Goal: Entertainment & Leisure: Consume media (video, audio)

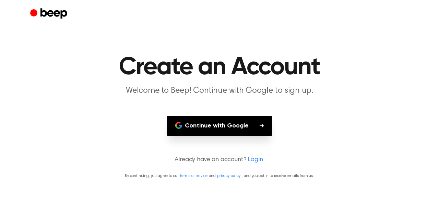
click at [222, 126] on button "Continue with Google" at bounding box center [219, 126] width 105 height 20
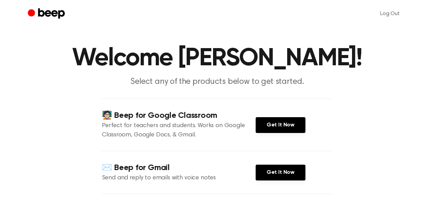
scroll to position [14, 0]
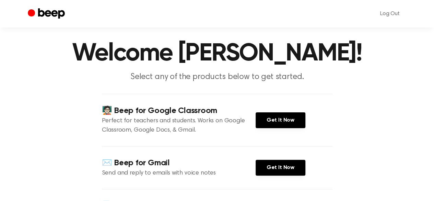
drag, startPoint x: 399, startPoint y: 176, endPoint x: 238, endPoint y: 164, distance: 161.1
click at [238, 164] on h4 "✉️ Beep for Gmail" at bounding box center [179, 162] width 154 height 11
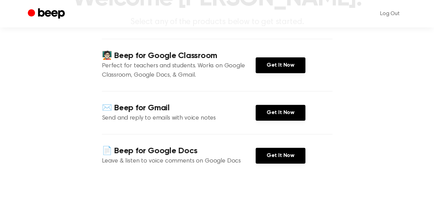
scroll to position [82, 0]
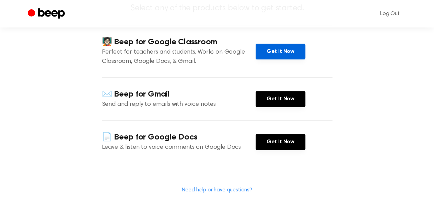
click at [281, 53] on link "Get It Now" at bounding box center [281, 52] width 50 height 16
click at [277, 53] on link "Get It Now" at bounding box center [281, 52] width 50 height 16
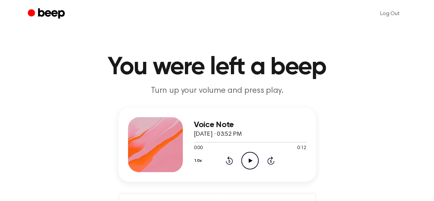
click at [252, 161] on icon "Play Audio" at bounding box center [250, 161] width 18 height 18
click at [249, 158] on icon "Play Audio" at bounding box center [250, 161] width 18 height 18
click at [250, 158] on icon at bounding box center [251, 160] width 4 height 4
click at [250, 159] on icon at bounding box center [251, 160] width 4 height 4
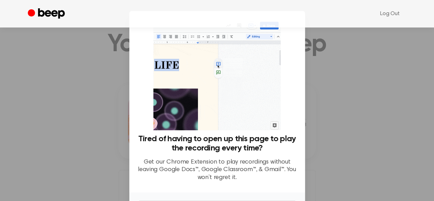
scroll to position [15, 0]
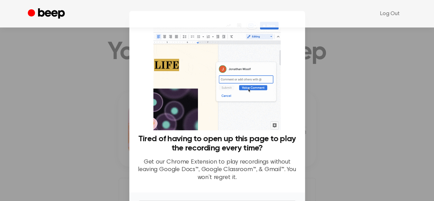
click at [332, 66] on div at bounding box center [217, 100] width 434 height 201
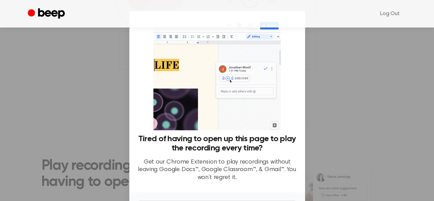
scroll to position [47, 0]
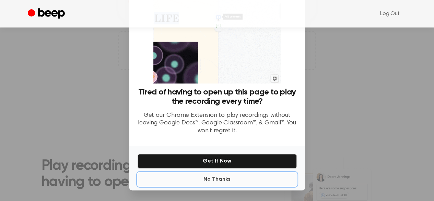
click at [227, 180] on button "No Thanks" at bounding box center [217, 179] width 159 height 14
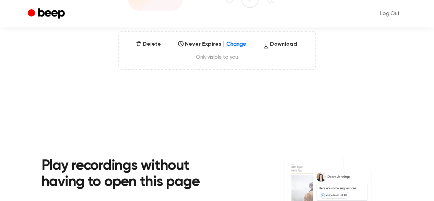
scroll to position [0, 0]
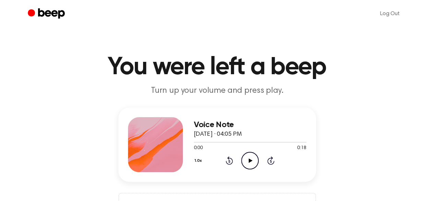
click at [251, 159] on icon at bounding box center [251, 160] width 4 height 4
click at [252, 160] on icon "Play Audio" at bounding box center [250, 161] width 18 height 18
click at [253, 159] on icon "Play Audio" at bounding box center [250, 161] width 18 height 18
click at [250, 158] on icon "Play Audio" at bounding box center [250, 161] width 18 height 18
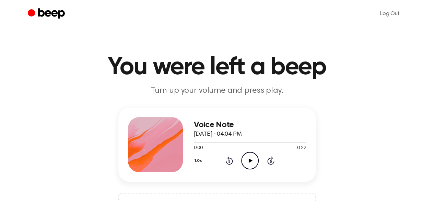
click at [251, 160] on icon at bounding box center [251, 160] width 4 height 4
click at [252, 158] on icon "Play Audio" at bounding box center [250, 161] width 18 height 18
click at [249, 160] on icon "Play Audio" at bounding box center [250, 161] width 18 height 18
click at [248, 161] on icon "Play Audio" at bounding box center [250, 161] width 18 height 18
click at [246, 158] on icon "Play Audio" at bounding box center [250, 161] width 18 height 18
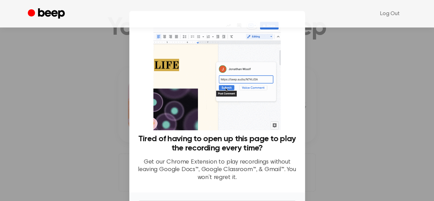
scroll to position [47, 0]
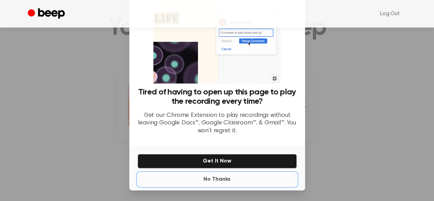
click at [220, 180] on button "No Thanks" at bounding box center [217, 179] width 159 height 14
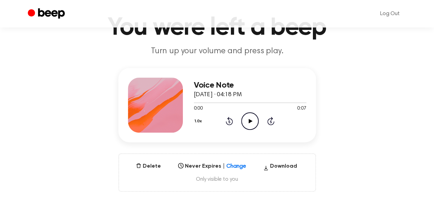
click at [249, 119] on icon at bounding box center [251, 121] width 4 height 4
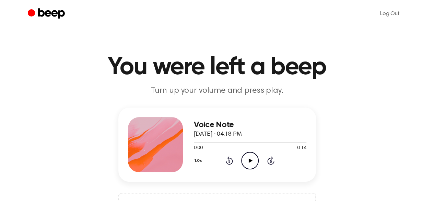
click at [249, 161] on icon at bounding box center [251, 160] width 4 height 4
click at [252, 160] on icon at bounding box center [251, 160] width 4 height 4
click at [253, 158] on icon "Play Audio" at bounding box center [250, 161] width 18 height 18
click at [253, 163] on icon "Play Audio" at bounding box center [250, 161] width 18 height 18
click at [249, 161] on icon at bounding box center [251, 160] width 4 height 4
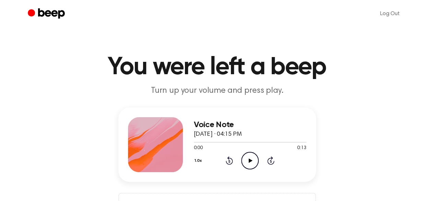
click at [249, 160] on icon at bounding box center [251, 160] width 4 height 4
click at [249, 160] on icon "Play Audio" at bounding box center [250, 161] width 18 height 18
click at [251, 160] on icon at bounding box center [251, 160] width 4 height 4
click at [250, 160] on icon at bounding box center [251, 160] width 4 height 4
click at [250, 159] on icon at bounding box center [251, 160] width 4 height 4
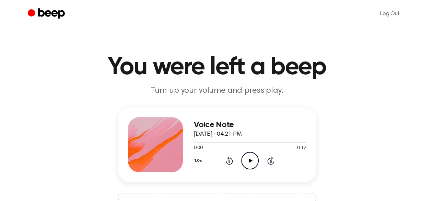
click at [251, 158] on icon "Play Audio" at bounding box center [250, 161] width 18 height 18
click at [247, 163] on icon "Play Audio" at bounding box center [250, 161] width 18 height 18
click at [252, 160] on icon "Play Audio" at bounding box center [250, 161] width 18 height 18
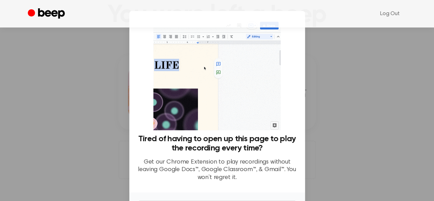
scroll to position [47, 0]
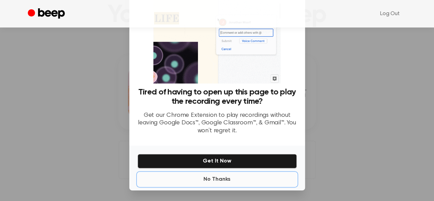
click at [218, 178] on button "No Thanks" at bounding box center [217, 179] width 159 height 14
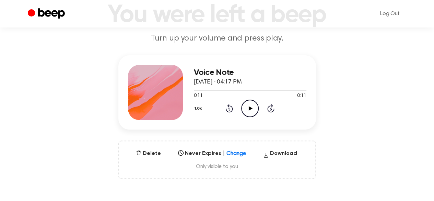
click at [248, 105] on icon "Play Audio" at bounding box center [250, 109] width 18 height 18
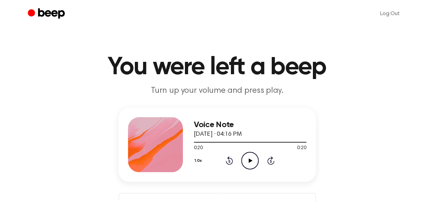
click at [247, 158] on icon "Play Audio" at bounding box center [250, 161] width 18 height 18
click at [251, 158] on icon "Play Audio" at bounding box center [250, 161] width 18 height 18
click at [250, 160] on icon at bounding box center [251, 160] width 4 height 4
click at [233, 159] on icon "Rewind 5 seconds" at bounding box center [230, 160] width 8 height 9
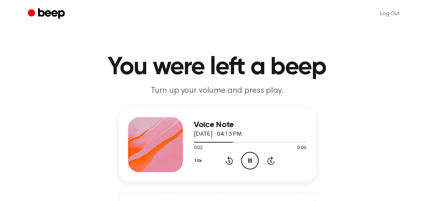
click at [253, 160] on icon "Pause Audio" at bounding box center [250, 161] width 18 height 18
click at [230, 163] on icon "Rewind 5 seconds" at bounding box center [230, 160] width 8 height 9
click at [245, 162] on icon "Play Audio" at bounding box center [250, 161] width 18 height 18
click at [248, 161] on icon "Play Audio" at bounding box center [250, 161] width 18 height 18
click at [251, 159] on icon "Play Audio" at bounding box center [250, 161] width 18 height 18
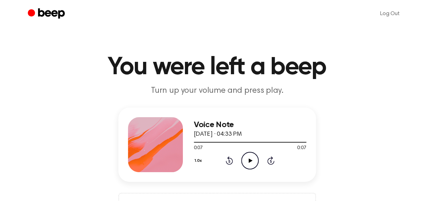
click at [250, 161] on icon at bounding box center [251, 160] width 4 height 4
click at [244, 159] on icon "Play Audio" at bounding box center [250, 161] width 18 height 18
click at [250, 158] on icon "Play Audio" at bounding box center [250, 161] width 18 height 18
click at [249, 160] on icon "Play Audio" at bounding box center [250, 161] width 18 height 18
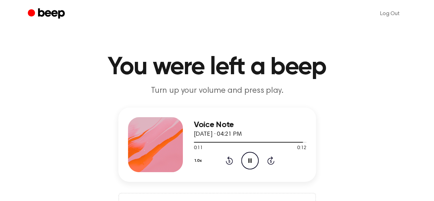
click at [249, 160] on icon at bounding box center [250, 160] width 3 height 4
click at [249, 160] on icon "Play Audio" at bounding box center [250, 161] width 18 height 18
click at [250, 160] on icon at bounding box center [251, 160] width 4 height 4
click at [248, 162] on icon "Play Audio" at bounding box center [250, 161] width 18 height 18
click at [250, 159] on icon at bounding box center [251, 160] width 4 height 4
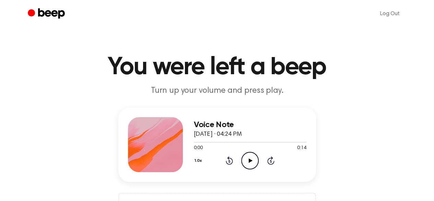
click at [251, 160] on icon at bounding box center [251, 160] width 4 height 4
click at [251, 159] on icon "Play Audio" at bounding box center [250, 161] width 18 height 18
click at [251, 161] on icon at bounding box center [251, 160] width 4 height 4
click at [254, 163] on icon "Play Audio" at bounding box center [250, 161] width 18 height 18
click at [252, 158] on icon "Play Audio" at bounding box center [250, 161] width 18 height 18
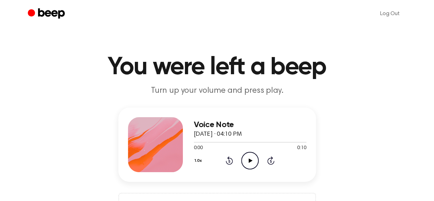
click at [249, 158] on icon at bounding box center [251, 160] width 4 height 4
click at [248, 159] on icon "Play Audio" at bounding box center [250, 161] width 18 height 18
click at [249, 162] on icon "Play Audio" at bounding box center [250, 161] width 18 height 18
